Goal: Transaction & Acquisition: Purchase product/service

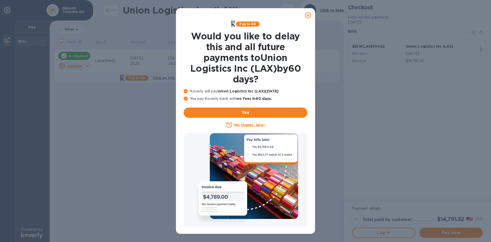
click at [309, 14] on icon at bounding box center [308, 15] width 6 height 6
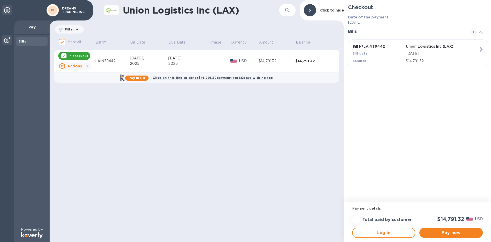
click at [80, 54] on p "In checkout" at bounding box center [79, 56] width 20 height 4
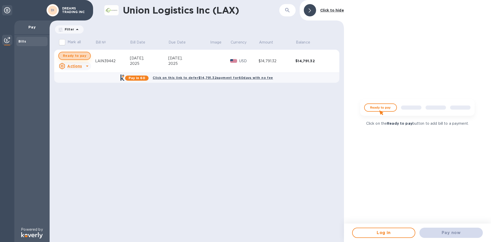
click at [78, 57] on span "Ready to pay" at bounding box center [74, 56] width 23 height 6
checkbox input "true"
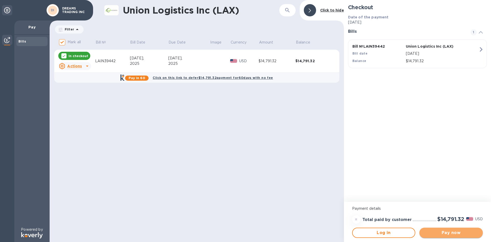
click at [472, 231] on span "Pay now" at bounding box center [451, 232] width 55 height 6
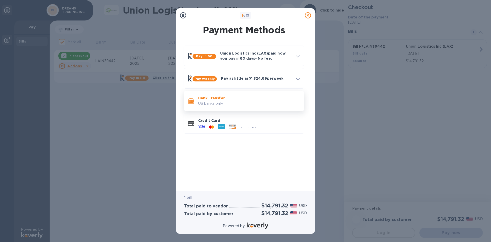
click at [260, 104] on p "US banks only." at bounding box center [249, 103] width 102 height 5
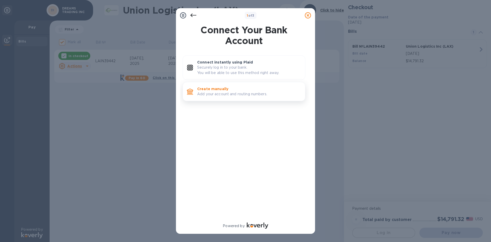
click at [252, 93] on p "Add your account and routing numbers." at bounding box center [249, 93] width 104 height 5
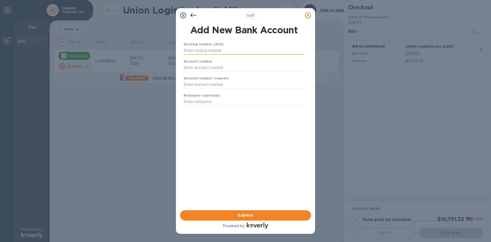
click at [241, 49] on input "text" at bounding box center [244, 51] width 121 height 8
paste input "322271627"
type input "322271627"
click at [227, 75] on input "text" at bounding box center [244, 74] width 121 height 8
paste input "613270605"
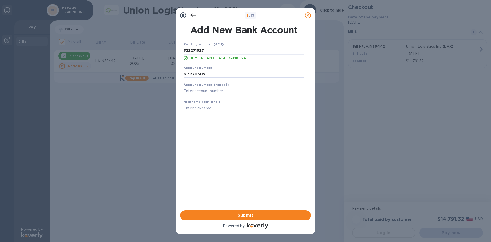
type input "613270605"
click at [230, 86] on div "Account number (repeat)" at bounding box center [244, 88] width 125 height 17
click at [228, 90] on input "text" at bounding box center [244, 91] width 121 height 8
paste input "613270605"
type input "613270605"
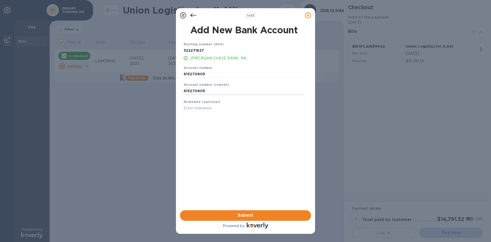
click at [260, 213] on span "Submit" at bounding box center [245, 215] width 123 height 6
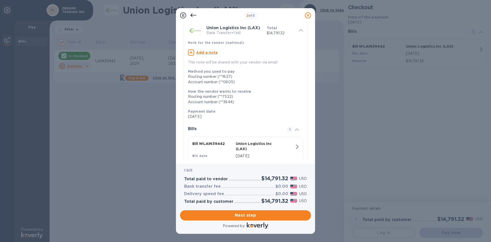
scroll to position [43, 0]
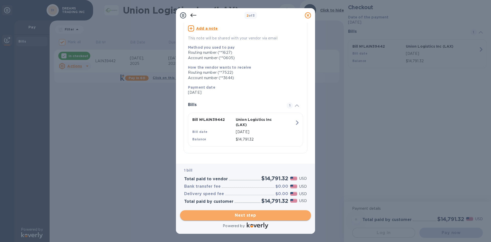
click at [262, 216] on span "Next step" at bounding box center [245, 215] width 123 height 6
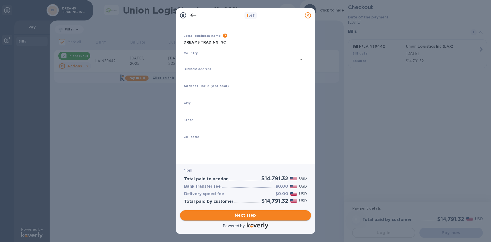
type input "[GEOGRAPHIC_DATA]"
click at [252, 217] on span "Next step" at bounding box center [245, 215] width 123 height 6
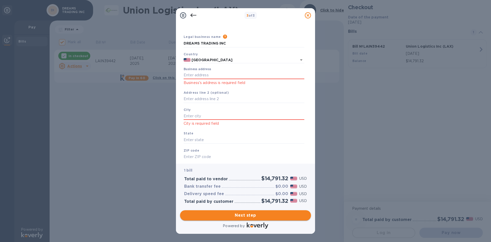
scroll to position [29, 0]
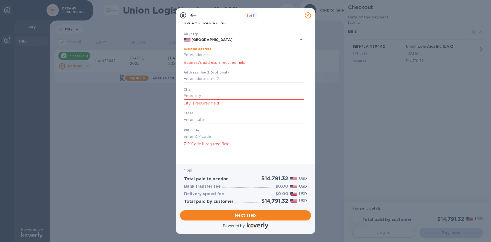
click at [262, 57] on input "Business address" at bounding box center [244, 55] width 121 height 8
type input "[STREET_ADDRESS]"
click at [245, 96] on input "text" at bounding box center [244, 96] width 121 height 8
type input "[PERSON_NAME]"
click at [235, 120] on input "text" at bounding box center [244, 120] width 121 height 8
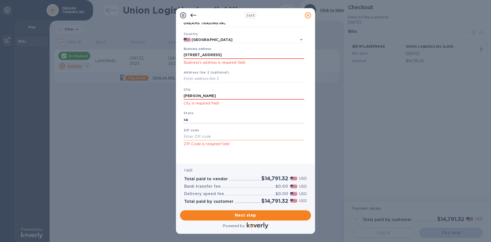
type input "ca"
click at [233, 136] on input "text" at bounding box center [244, 137] width 121 height 8
type input "90221"
click at [255, 149] on div "Save" at bounding box center [244, 151] width 125 height 4
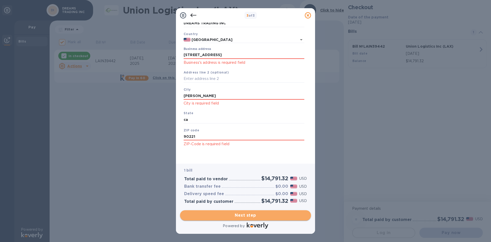
click at [264, 215] on span "Next step" at bounding box center [245, 215] width 123 height 6
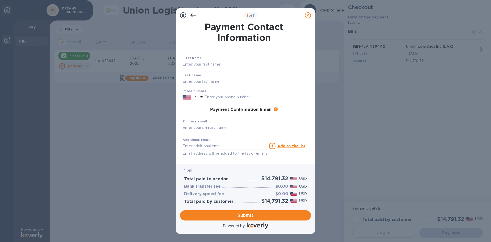
scroll to position [20, 0]
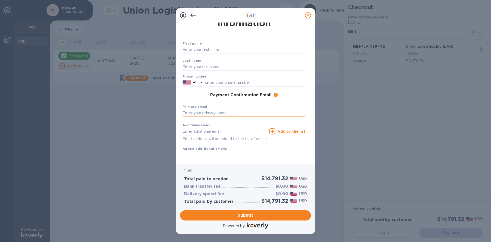
click at [239, 109] on input "text" at bounding box center [244, 113] width 123 height 8
click at [234, 127] on input "text" at bounding box center [225, 131] width 85 height 8
click at [226, 127] on input "text" at bounding box center [225, 131] width 85 height 8
paste input "[EMAIL_ADDRESS][DOMAIN_NAME]"
type input "[EMAIL_ADDRESS][DOMAIN_NAME]"
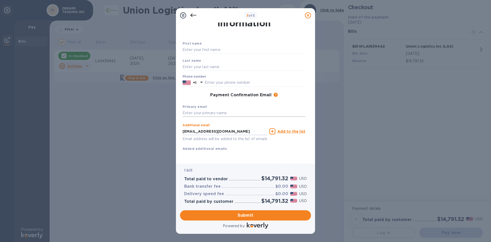
click at [232, 109] on input "text" at bounding box center [244, 113] width 123 height 8
click at [249, 109] on input "text" at bounding box center [244, 113] width 123 height 8
paste input "[EMAIL_ADDRESS][DOMAIN_NAME]"
type input "[EMAIL_ADDRESS][DOMAIN_NAME]"
drag, startPoint x: 248, startPoint y: 127, endPoint x: 164, endPoint y: 137, distance: 84.5
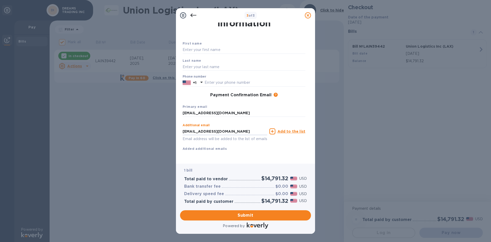
click at [164, 137] on div "3 of 3 Payment Contact Information First name Last name Phone number +1 Payment…" at bounding box center [245, 121] width 491 height 242
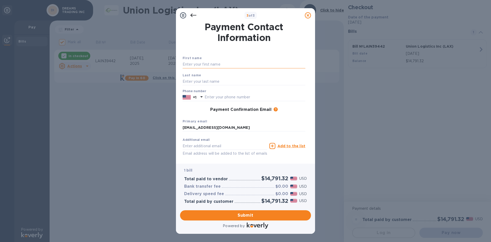
click at [237, 62] on input "text" at bounding box center [244, 65] width 123 height 8
type input "[PERSON_NAME]"
click at [232, 79] on input "text" at bounding box center [244, 81] width 123 height 8
type input "[PERSON_NAME]"
click at [226, 97] on input "text" at bounding box center [255, 97] width 101 height 8
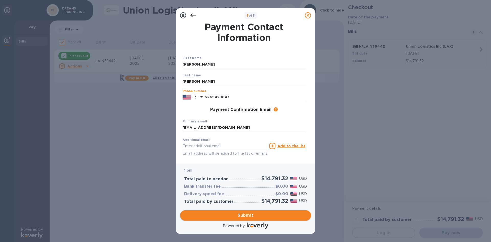
type input "6265429647"
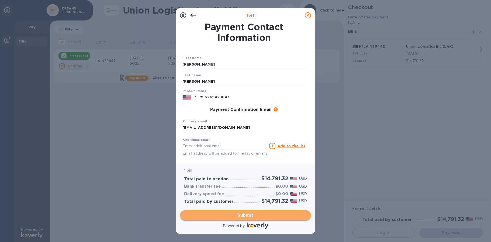
click at [272, 216] on span "Submit" at bounding box center [245, 215] width 123 height 6
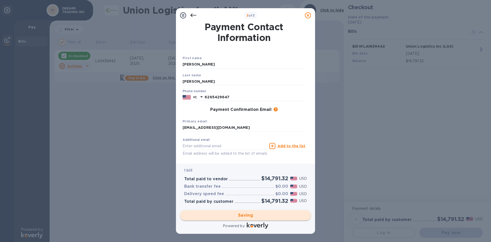
checkbox input "false"
